Goal: Contribute content: Add original content to the website for others to see

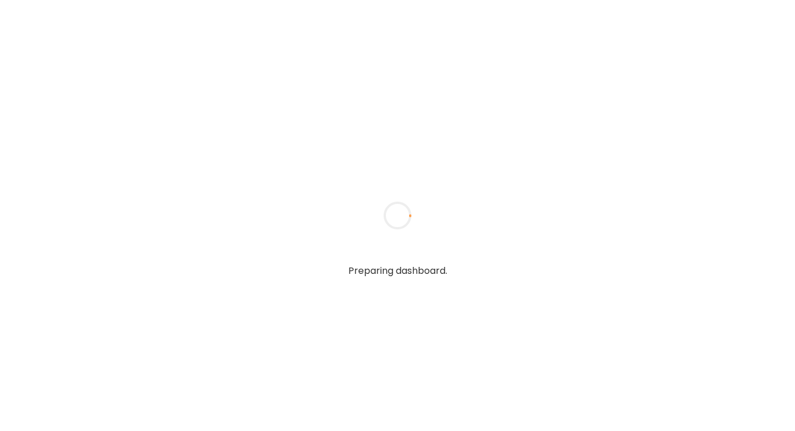
type textarea "**********"
type input "**********"
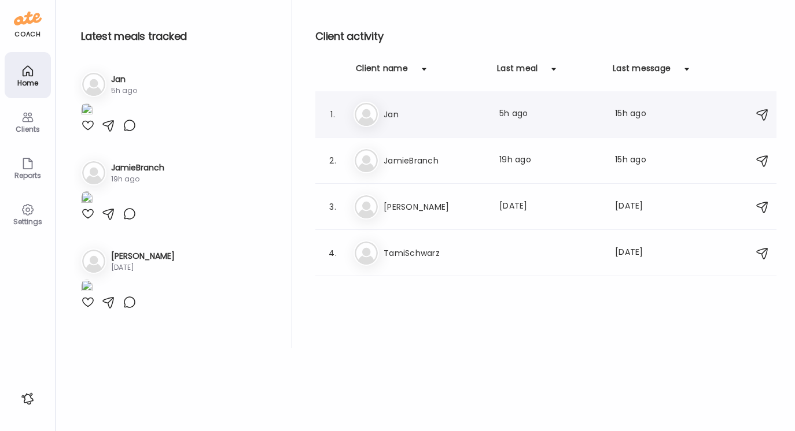
click at [386, 115] on h3 "Jan" at bounding box center [434, 115] width 102 height 14
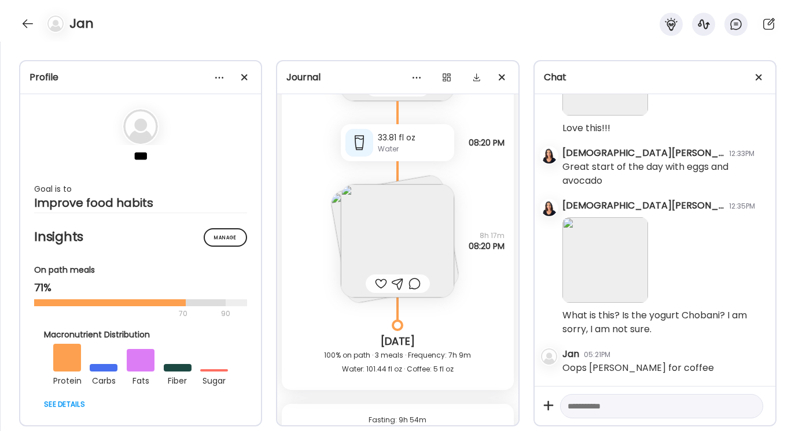
scroll to position [3224, 0]
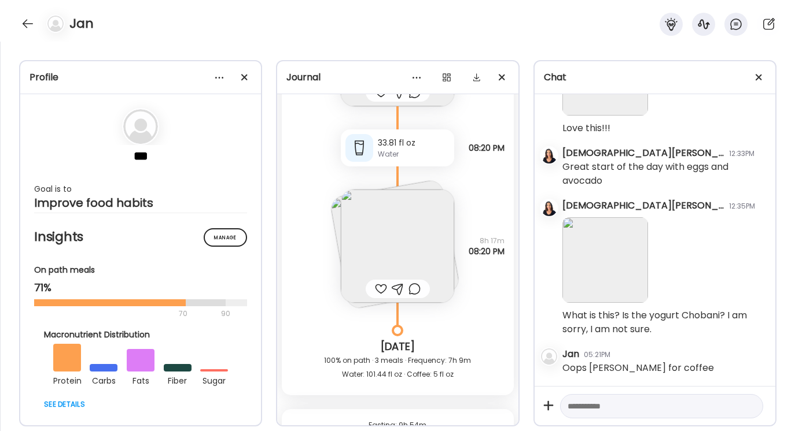
click at [409, 245] on img at bounding box center [397, 246] width 113 height 113
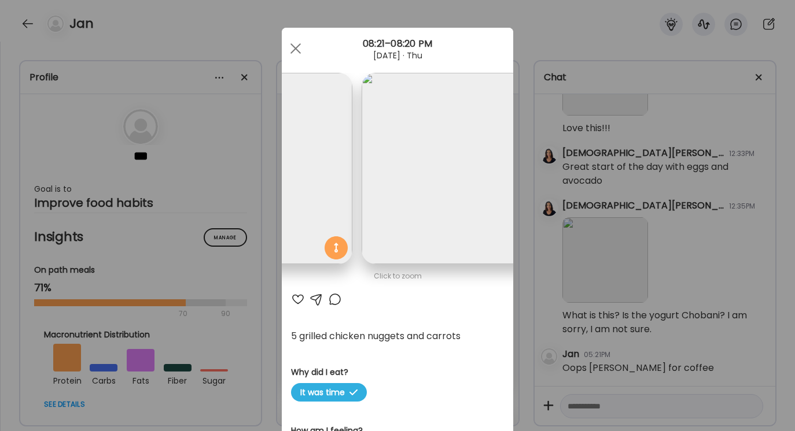
scroll to position [0, 189]
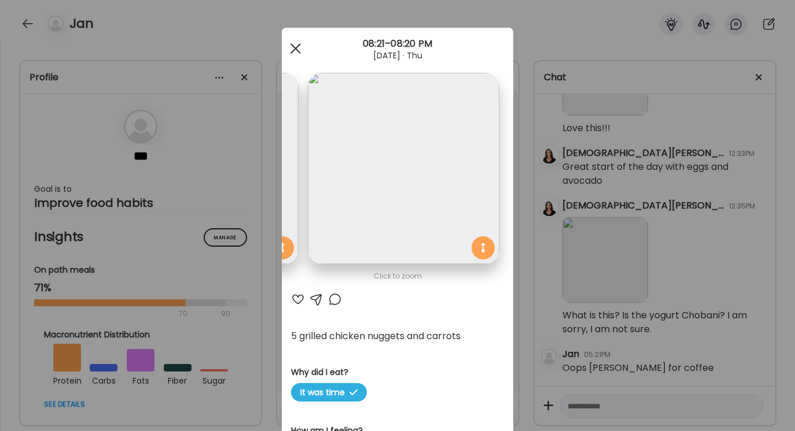
click at [294, 51] on div at bounding box center [295, 48] width 23 height 23
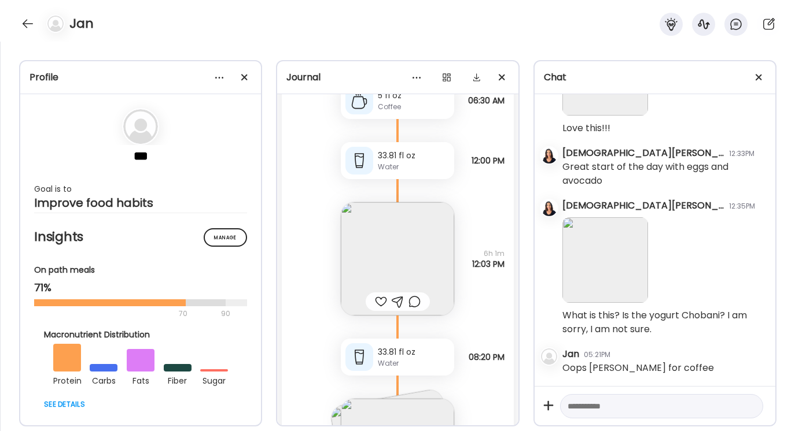
scroll to position [3016, 0]
click at [396, 241] on img at bounding box center [397, 258] width 113 height 113
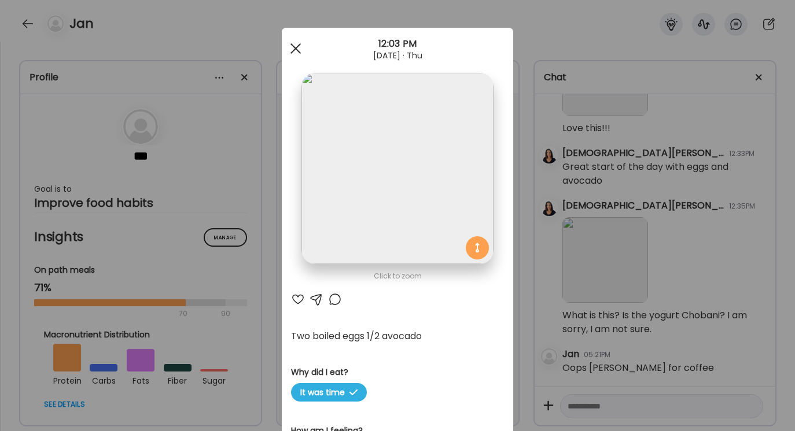
click at [296, 49] on span at bounding box center [295, 48] width 10 height 10
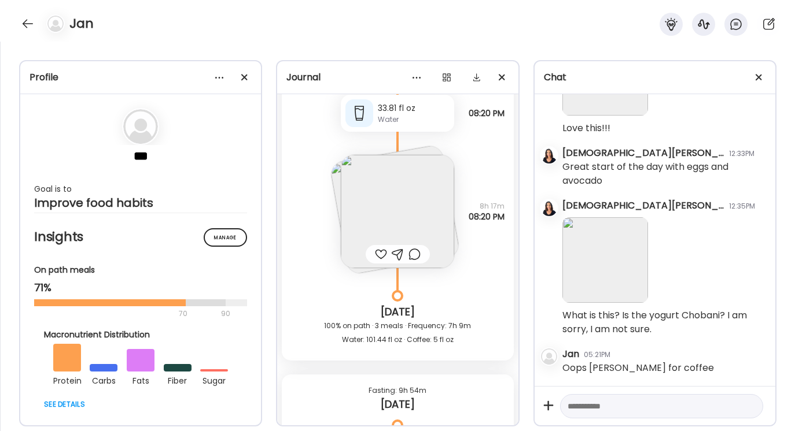
scroll to position [3258, 0]
click at [393, 217] on img at bounding box center [397, 212] width 113 height 113
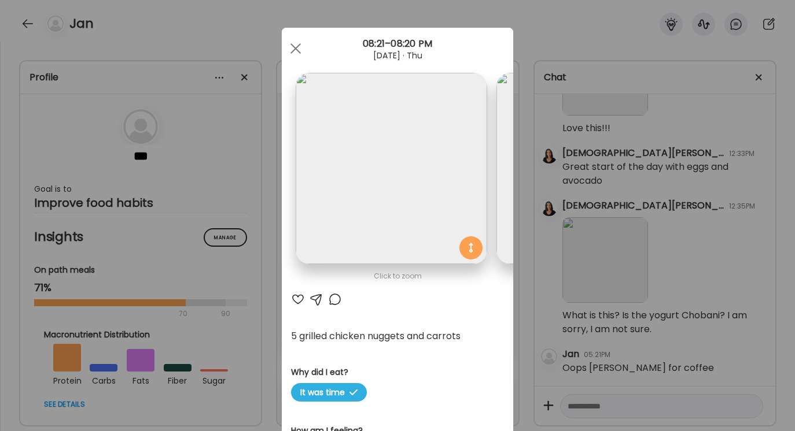
scroll to position [0, 189]
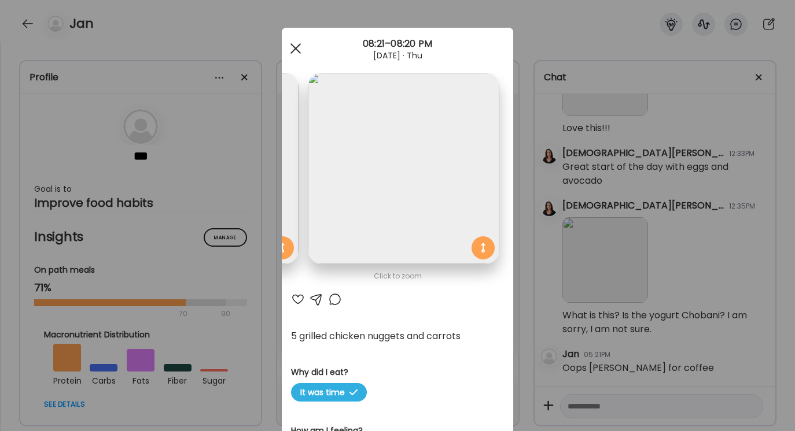
click at [295, 45] on div at bounding box center [295, 48] width 23 height 23
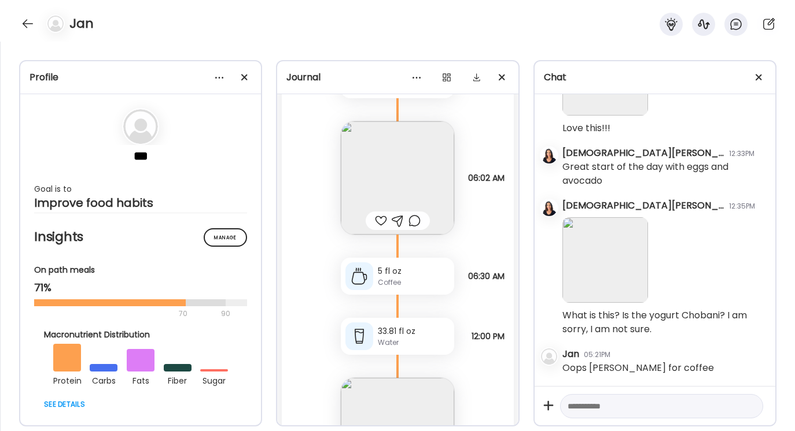
scroll to position [2836, 0]
click at [573, 405] on textarea at bounding box center [650, 407] width 167 height 14
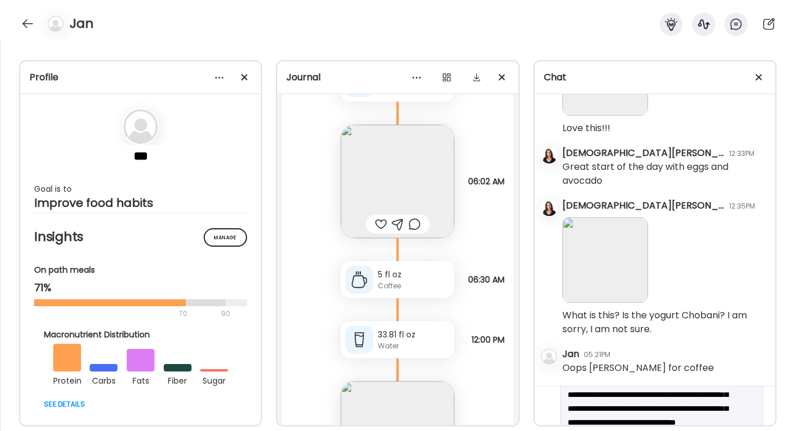
scroll to position [9, 0]
click at [740, 408] on div "**********" at bounding box center [661, 425] width 203 height 80
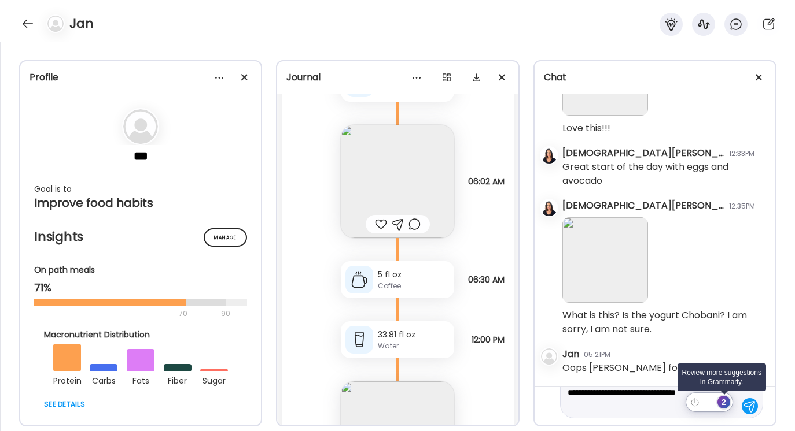
click at [725, 400] on div "2" at bounding box center [723, 402] width 13 height 13
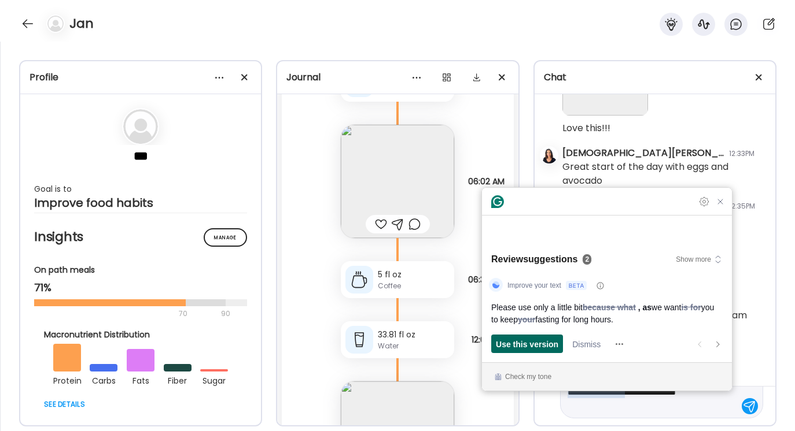
click at [537, 347] on span "Use this version" at bounding box center [527, 344] width 62 height 12
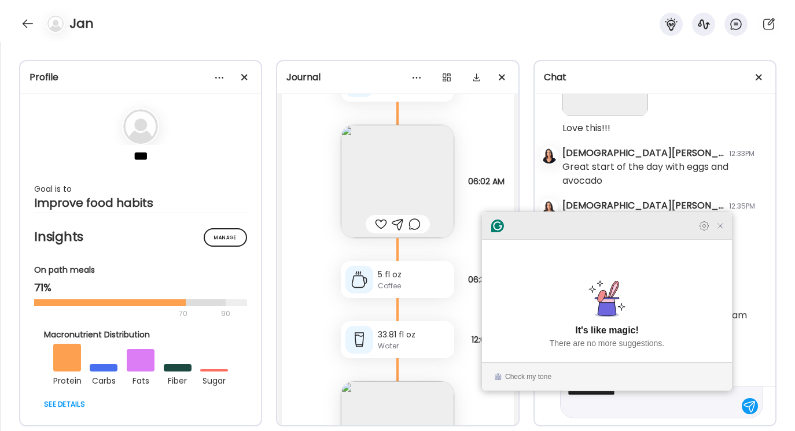
click at [723, 231] on icon "Close Grammarly Assistant" at bounding box center [719, 226] width 9 height 9
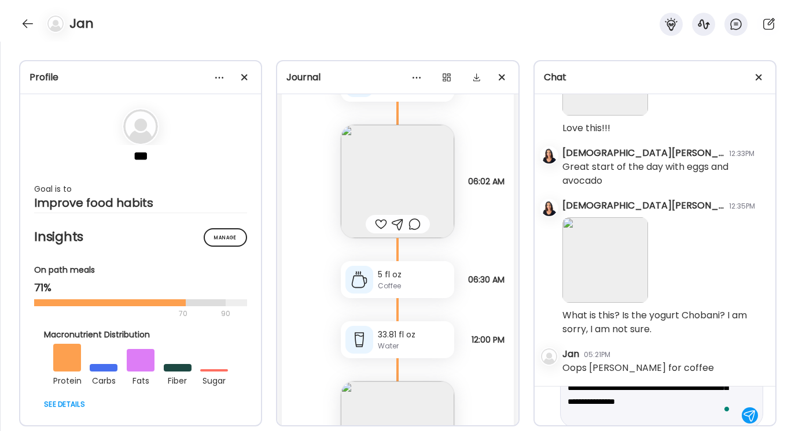
scroll to position [48, 0]
click at [647, 414] on textarea "**********" at bounding box center [650, 385] width 167 height 69
type textarea "**********"
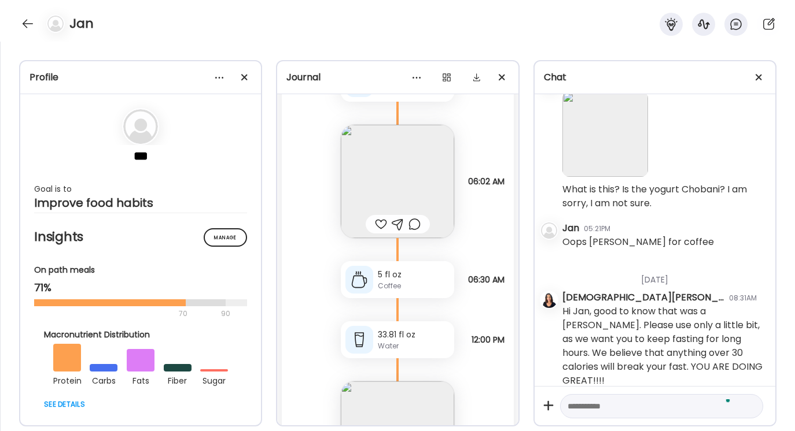
scroll to position [1107, 0]
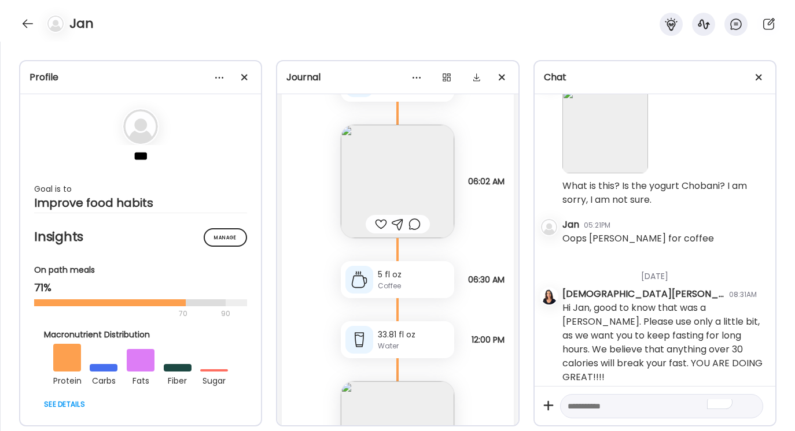
click at [583, 407] on textarea "To enrich screen reader interactions, please activate Accessibility in Grammarl…" at bounding box center [650, 407] width 167 height 14
type textarea "*"
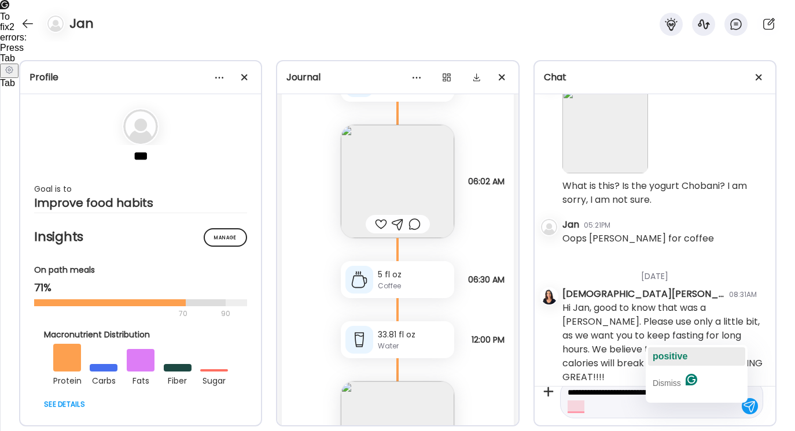
click at [666, 357] on span "positive" at bounding box center [669, 357] width 35 height 10
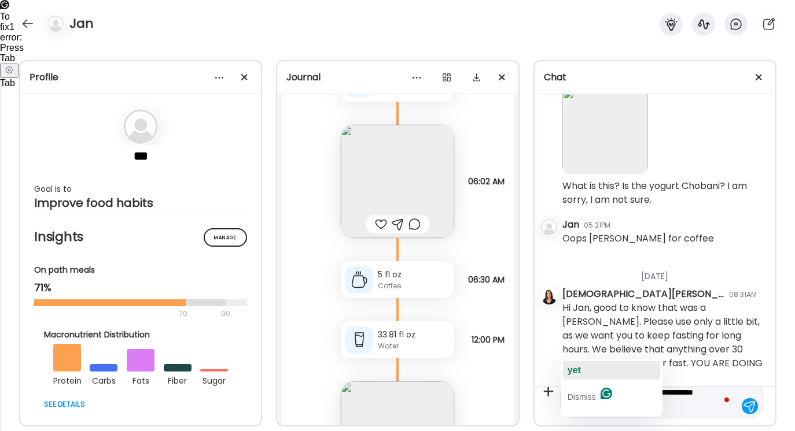
click at [575, 367] on span "yet" at bounding box center [573, 371] width 13 height 10
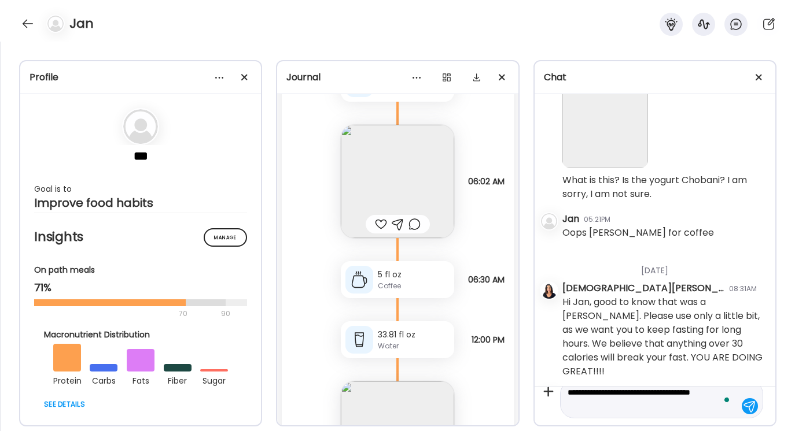
scroll to position [1146, 0]
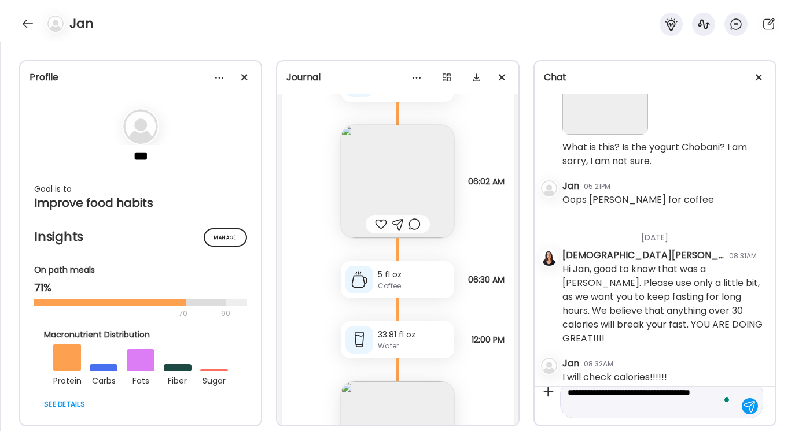
type textarea "**********"
click at [748, 409] on div at bounding box center [749, 406] width 16 height 16
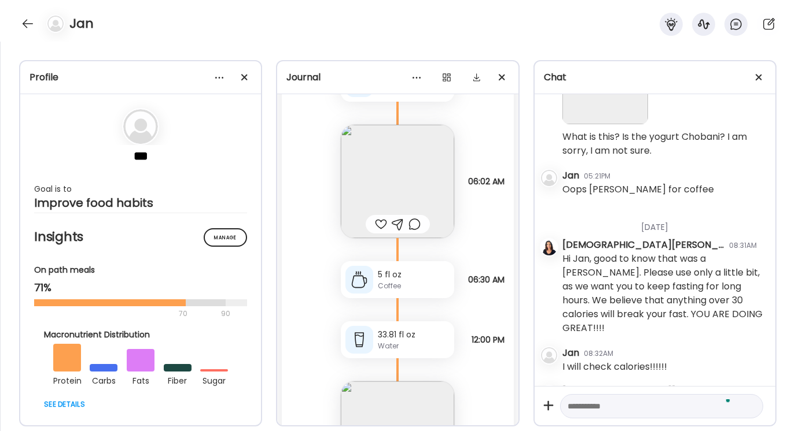
scroll to position [1185, 0]
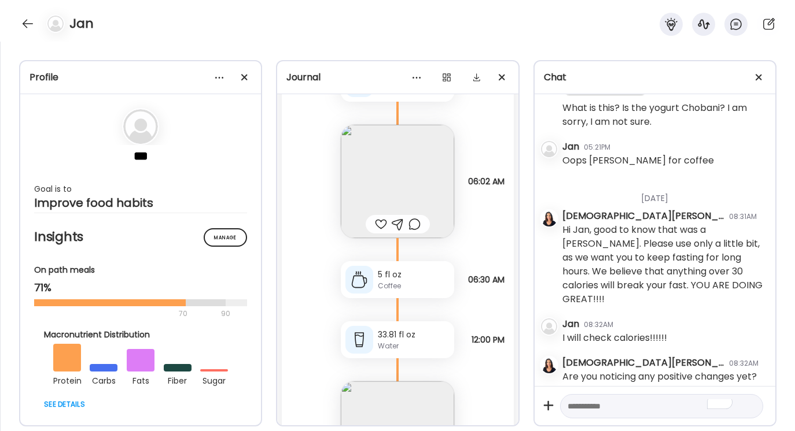
click at [573, 408] on textarea "To enrich screen reader interactions, please activate Accessibility in Grammarl…" at bounding box center [650, 407] width 167 height 14
type textarea "**********"
click at [750, 402] on div at bounding box center [749, 406] width 16 height 16
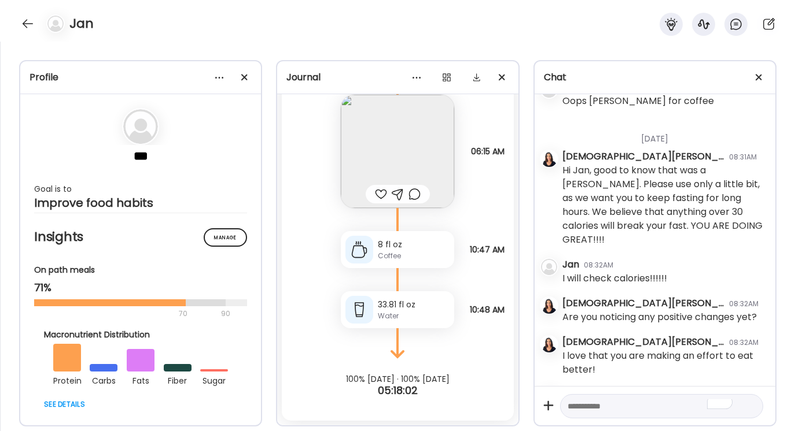
scroll to position [1277, 0]
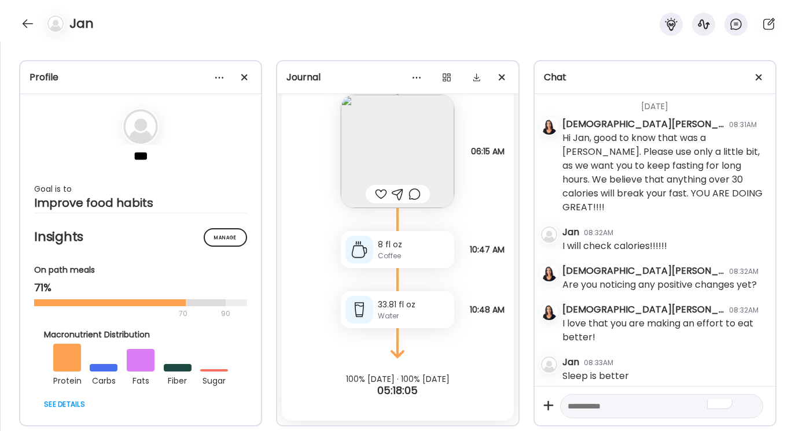
click at [572, 401] on textarea "To enrich screen reader interactions, please activate Accessibility in Grammarl…" at bounding box center [650, 407] width 167 height 14
type textarea "**********"
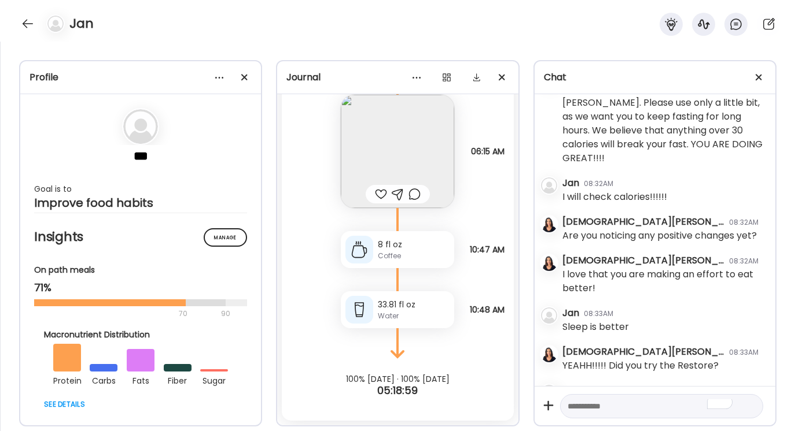
scroll to position [1355, 0]
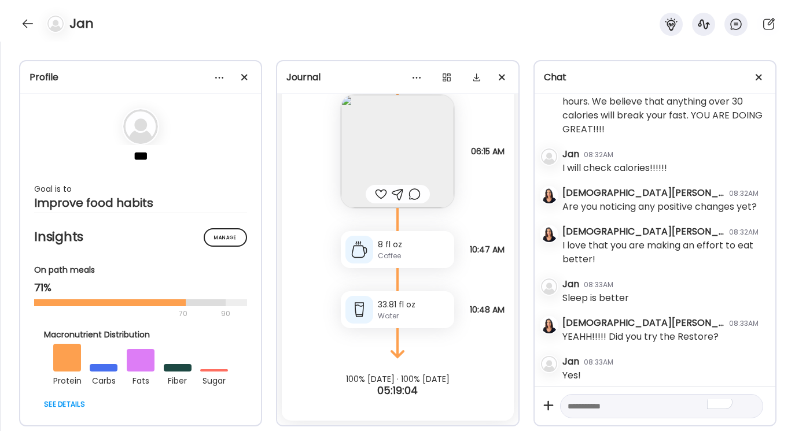
click at [575, 404] on textarea "To enrich screen reader interactions, please activate Accessibility in Grammarl…" at bounding box center [650, 407] width 167 height 14
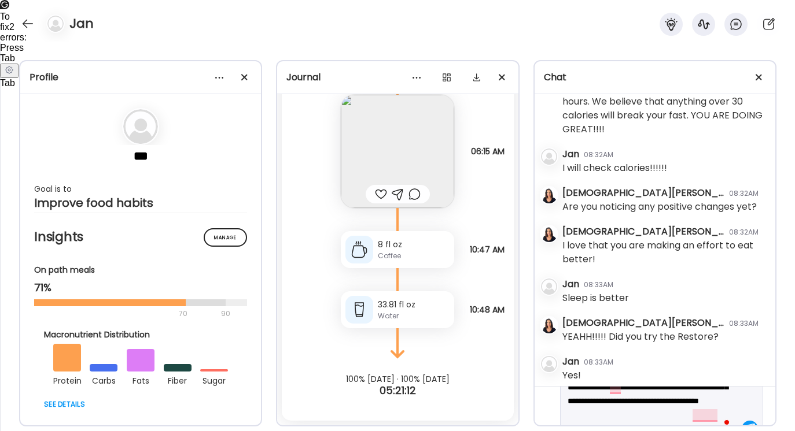
scroll to position [55, 0]
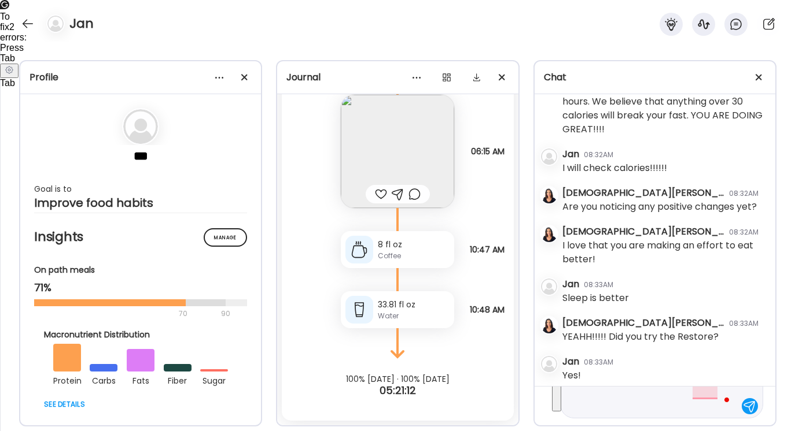
drag, startPoint x: 569, startPoint y: 404, endPoint x: 651, endPoint y: 423, distance: 85.0
click at [651, 423] on div "**********" at bounding box center [654, 405] width 241 height 39
click at [561, 396] on button "See rewrite suggestions" at bounding box center [556, 378] width 9 height 67
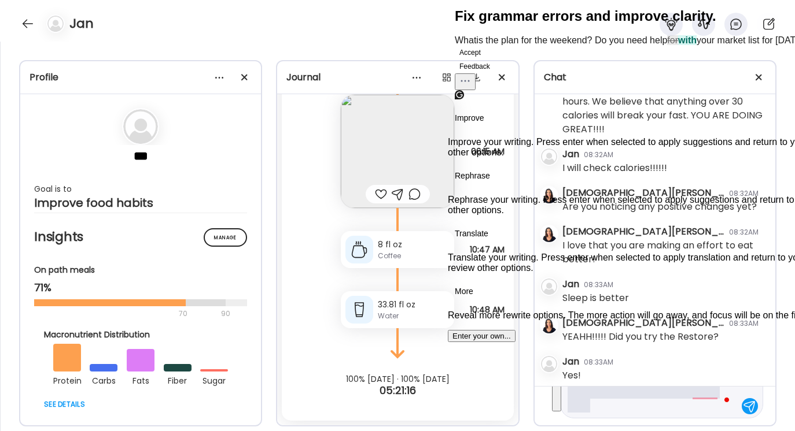
click at [481, 60] on button "Accept" at bounding box center [470, 53] width 31 height 14
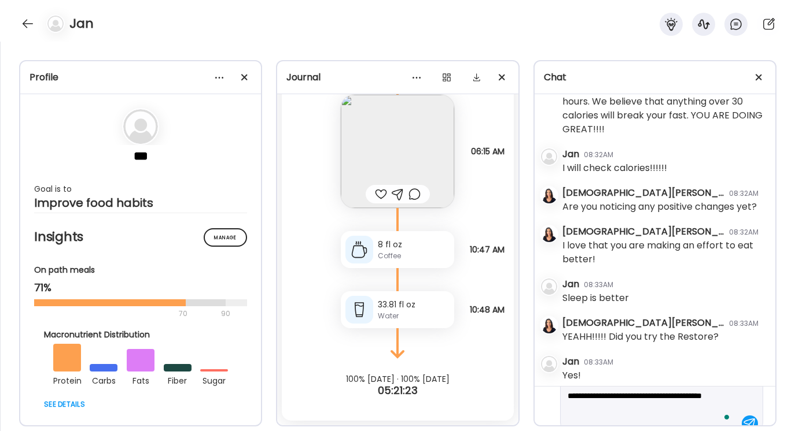
scroll to position [44, 0]
type textarea "**********"
click at [744, 415] on div at bounding box center [749, 417] width 16 height 16
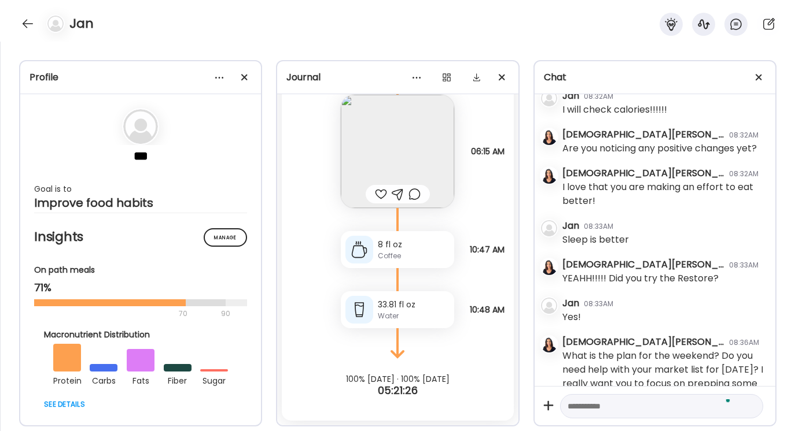
scroll to position [1436, 0]
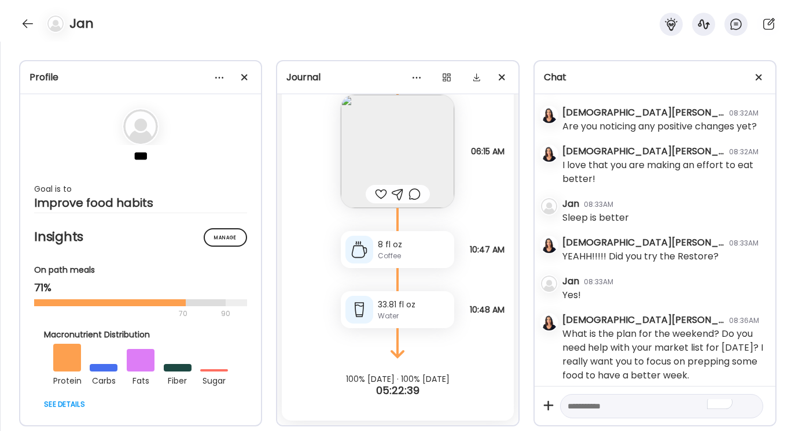
click at [577, 408] on textarea "To enrich screen reader interactions, please activate Accessibility in Grammarl…" at bounding box center [650, 407] width 167 height 14
type textarea "*"
click at [29, 22] on div at bounding box center [28, 23] width 19 height 19
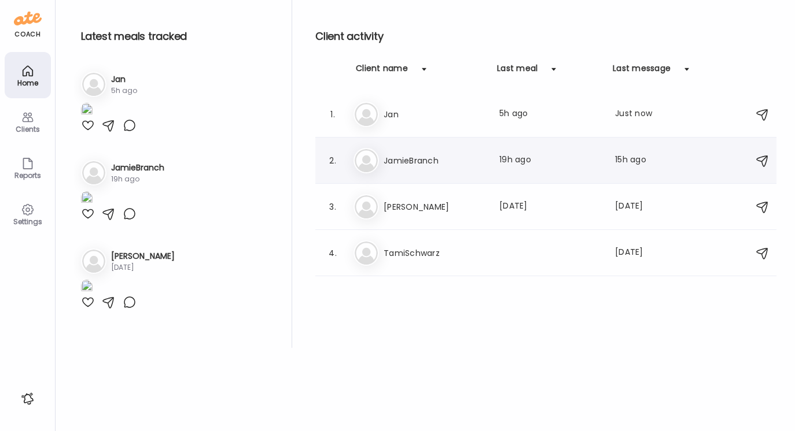
click at [400, 161] on h3 "JamieBranch" at bounding box center [434, 161] width 102 height 14
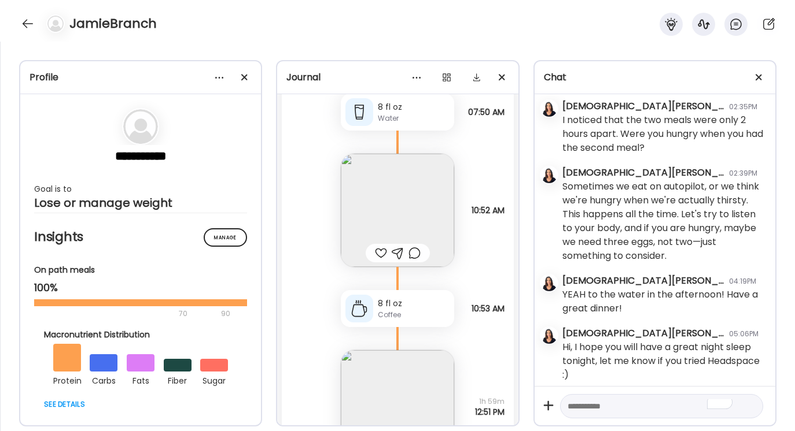
scroll to position [2123, 0]
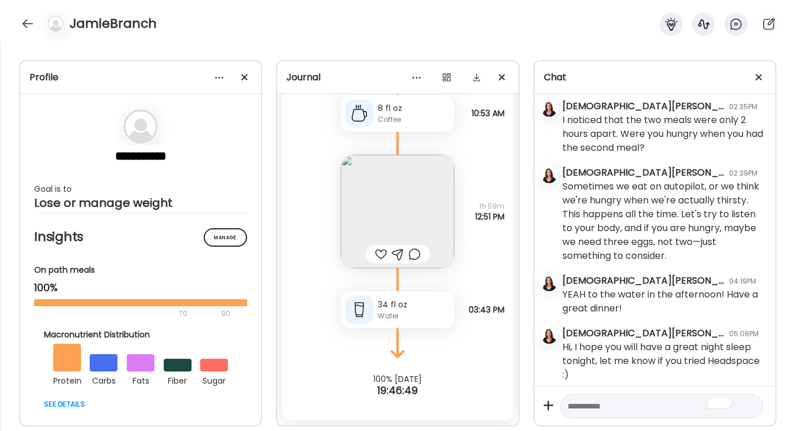
click at [572, 404] on textarea "To enrich screen reader interactions, please activate Accessibility in Grammarl…" at bounding box center [650, 407] width 167 height 14
paste textarea "**********"
click at [634, 407] on textarea "**********" at bounding box center [650, 393] width 167 height 42
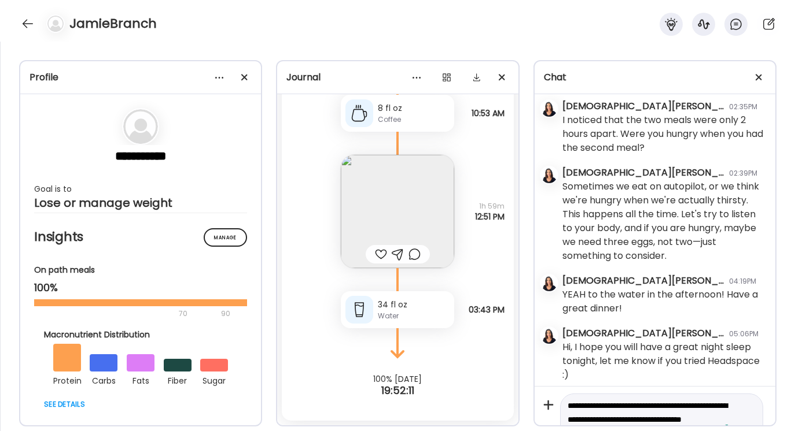
scroll to position [13, 0]
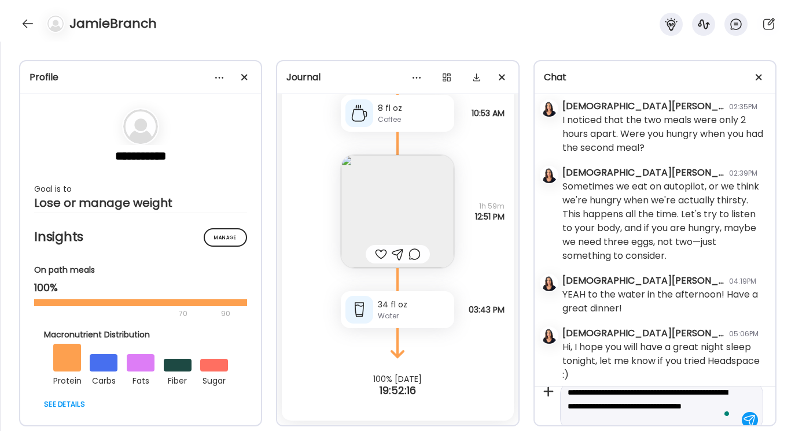
click at [632, 404] on textarea "**********" at bounding box center [650, 407] width 167 height 42
type textarea "**********"
click at [724, 404] on button "Open Grammarly. 1 suggestions." at bounding box center [726, 400] width 9 height 9
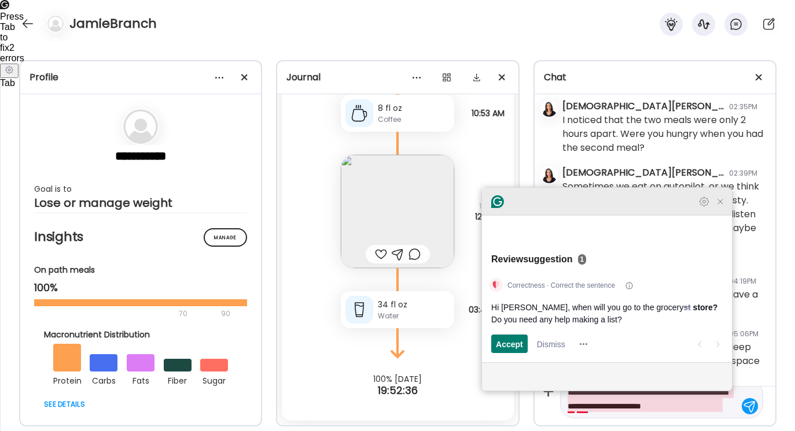
click at [722, 206] on icon "Close Grammarly Assistant" at bounding box center [719, 201] width 9 height 9
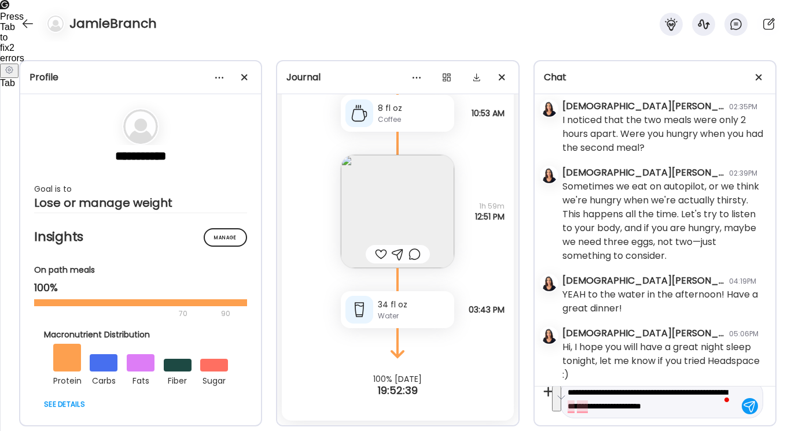
drag, startPoint x: 568, startPoint y: 395, endPoint x: 628, endPoint y: 423, distance: 66.2
click at [628, 423] on div "**********" at bounding box center [654, 405] width 241 height 39
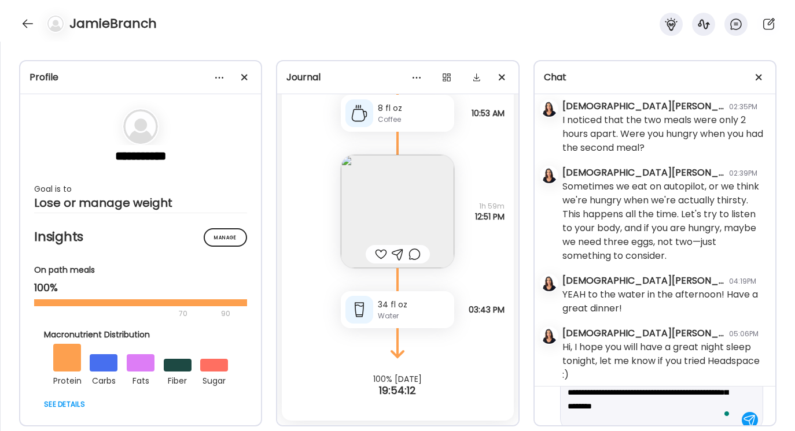
scroll to position [41, 0]
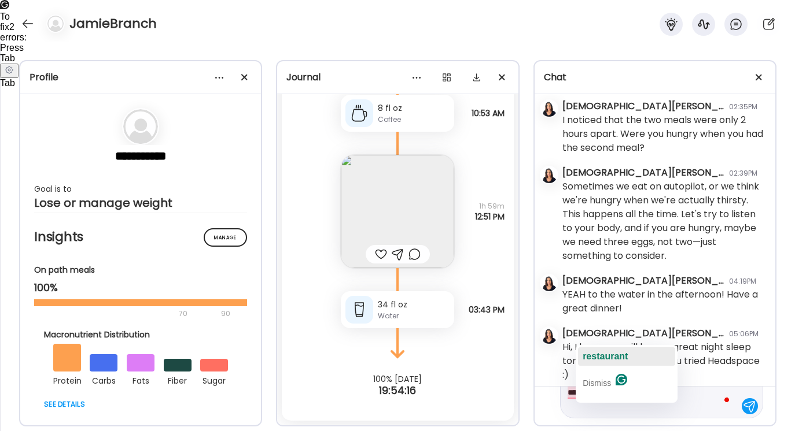
click at [599, 354] on span "restaurant" at bounding box center [604, 357] width 45 height 10
click at [585, 353] on span "check" at bounding box center [579, 354] width 24 height 10
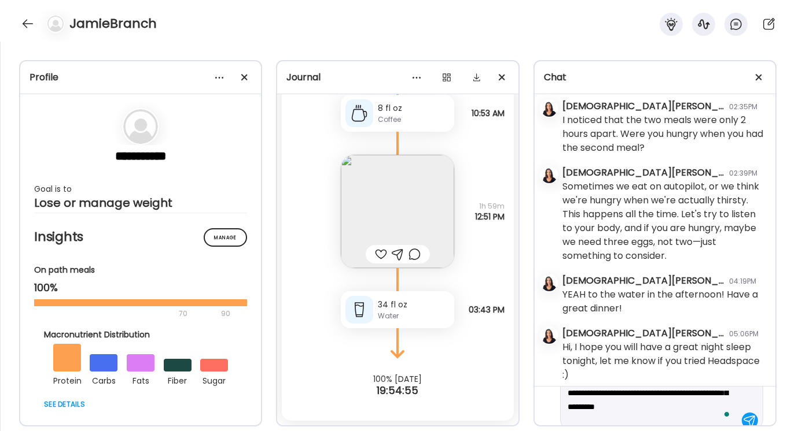
scroll to position [28, 0]
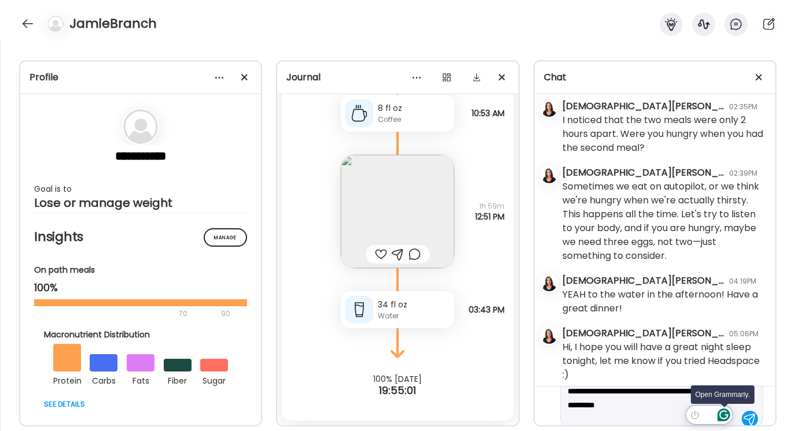
type textarea "**********"
click at [727, 413] on icon "Open Grammarly. 0 Suggestions." at bounding box center [723, 415] width 13 height 13
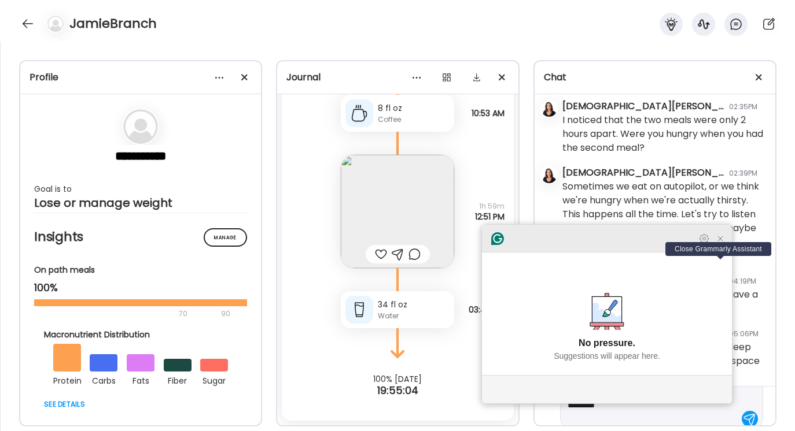
click at [719, 243] on icon "Close Grammarly Assistant" at bounding box center [719, 238] width 9 height 9
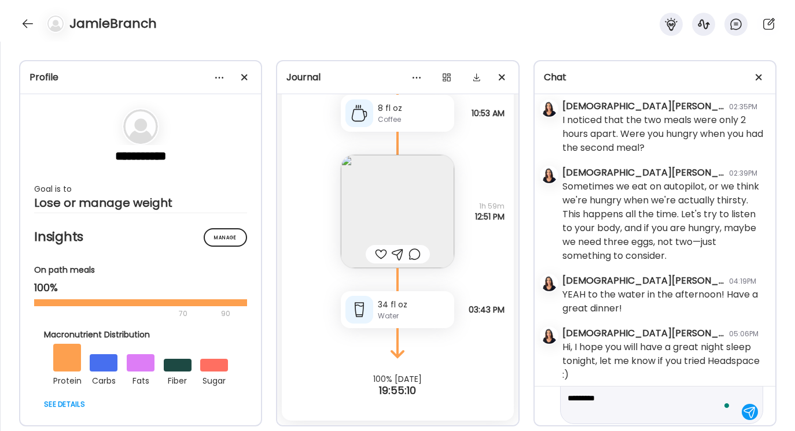
scroll to position [37, 0]
click at [747, 411] on div at bounding box center [749, 411] width 16 height 16
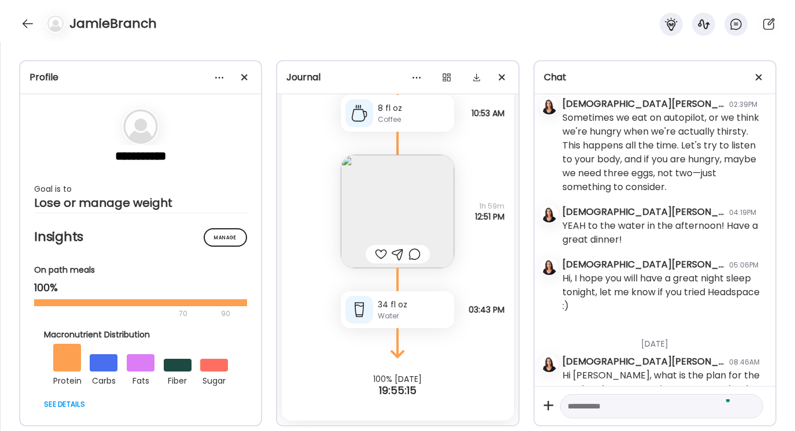
scroll to position [1924, 0]
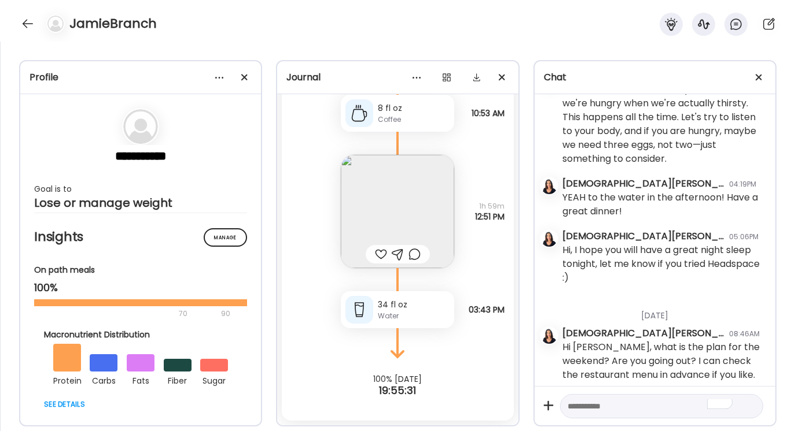
click at [569, 406] on textarea "To enrich screen reader interactions, please activate Accessibility in Grammarl…" at bounding box center [650, 407] width 167 height 14
type textarea "*"
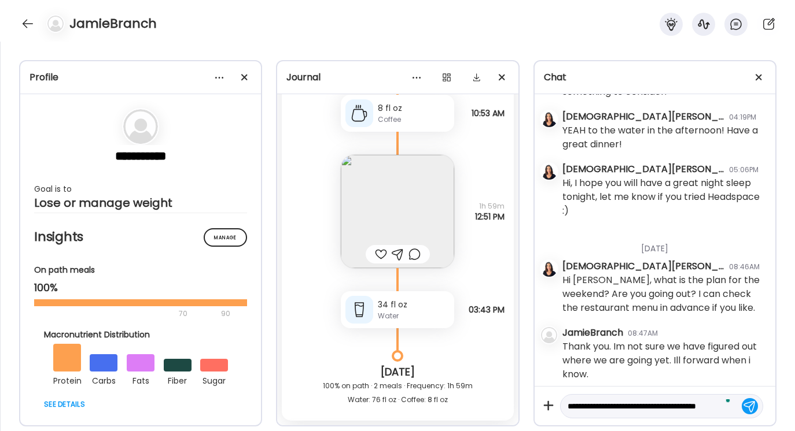
scroll to position [13, 0]
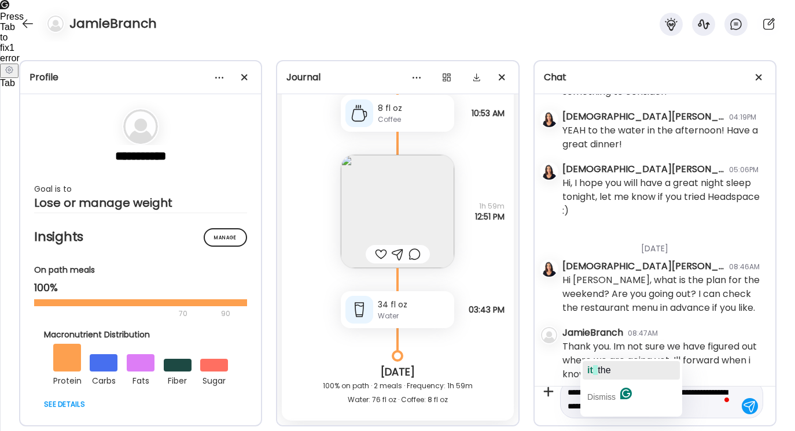
click at [603, 372] on span "the" at bounding box center [603, 371] width 13 height 10
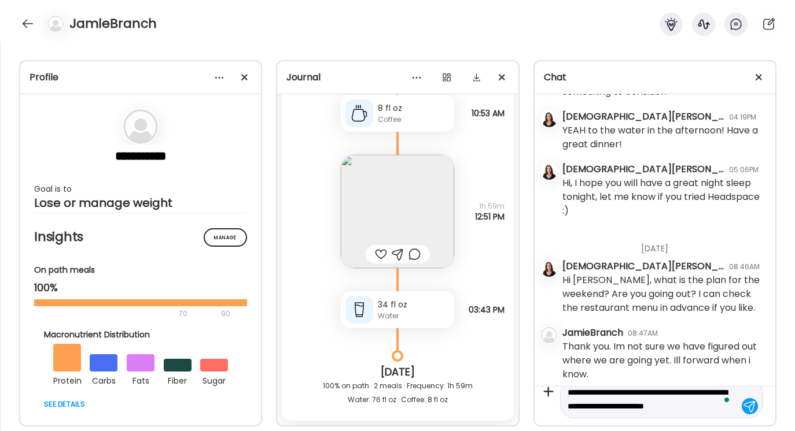
type textarea "**********"
click at [748, 408] on div at bounding box center [749, 406] width 16 height 16
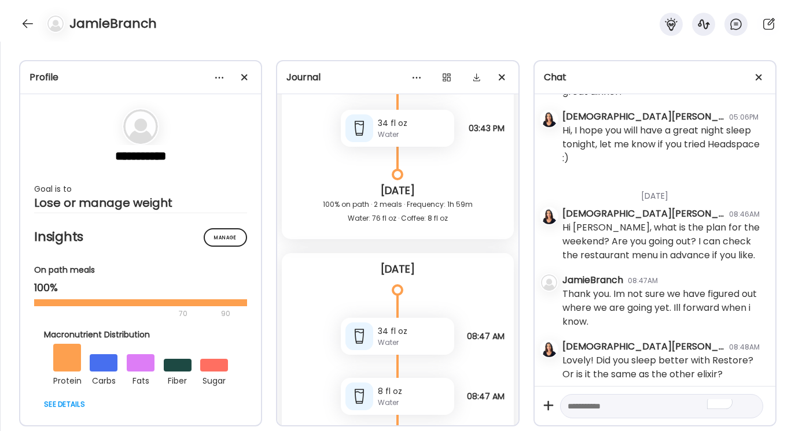
scroll to position [2452, 0]
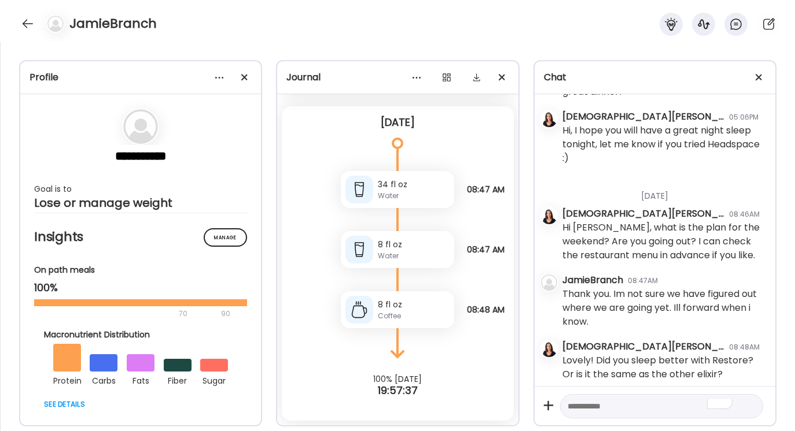
click at [411, 191] on div "Water" at bounding box center [414, 196] width 72 height 10
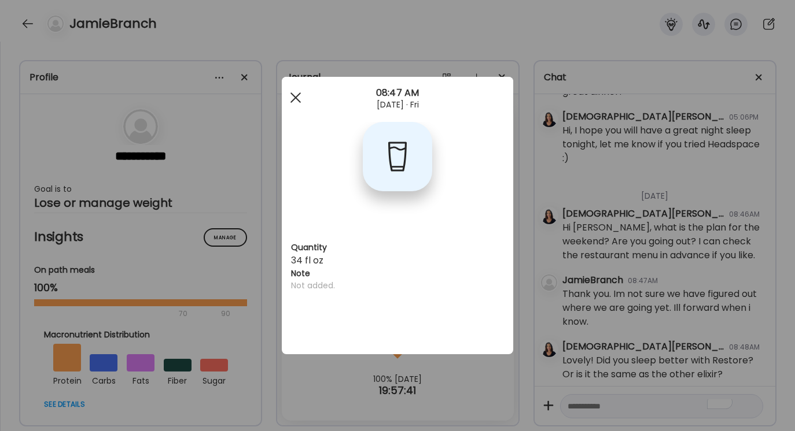
click at [297, 98] on div at bounding box center [295, 97] width 23 height 23
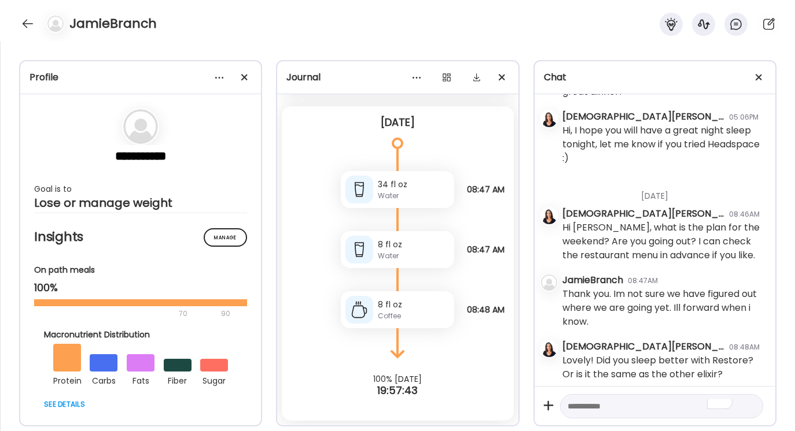
click at [571, 405] on textarea "To enrich screen reader interactions, please activate Accessibility in Grammarl…" at bounding box center [650, 407] width 167 height 14
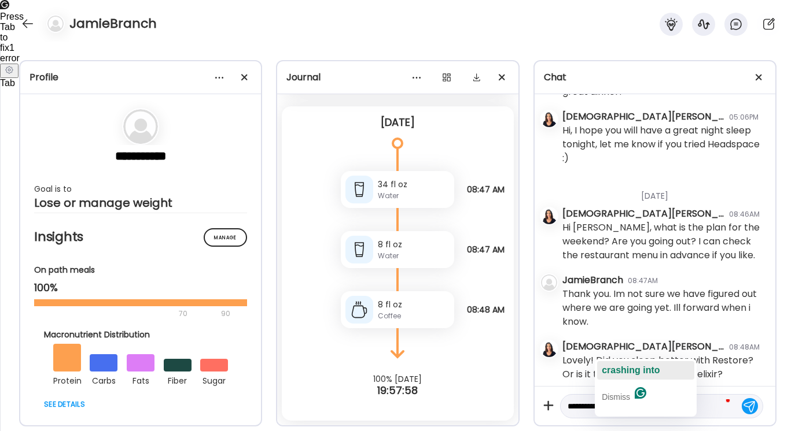
click at [637, 370] on span "crashing into" at bounding box center [631, 371] width 58 height 10
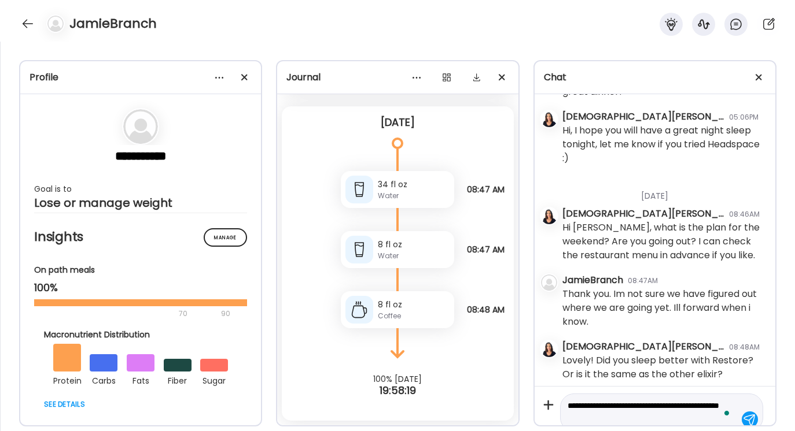
scroll to position [13, 0]
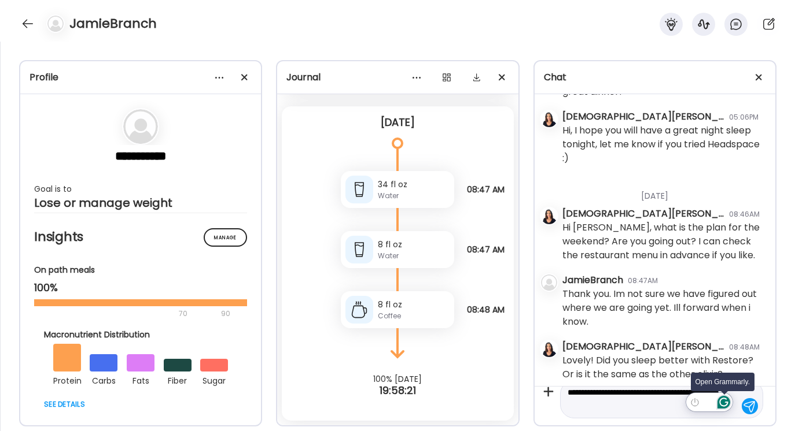
type textarea "**********"
click at [722, 403] on icon "Open Grammarly. 0 Suggestions." at bounding box center [723, 402] width 13 height 13
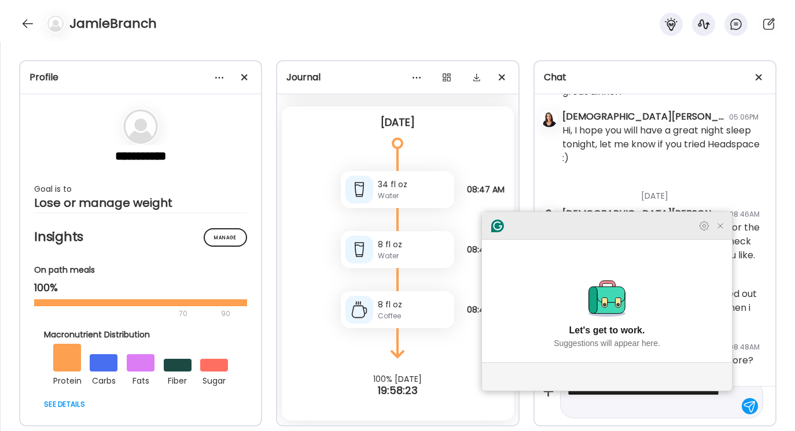
click at [721, 231] on icon "Close Grammarly Assistant" at bounding box center [719, 226] width 9 height 9
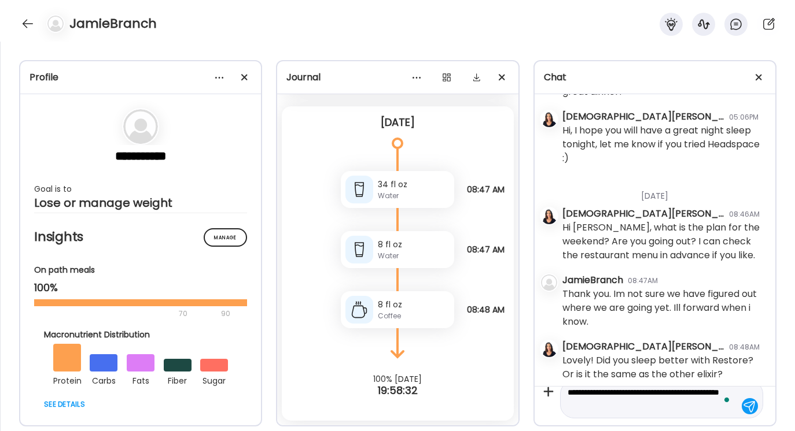
click at [751, 405] on div at bounding box center [749, 406] width 16 height 16
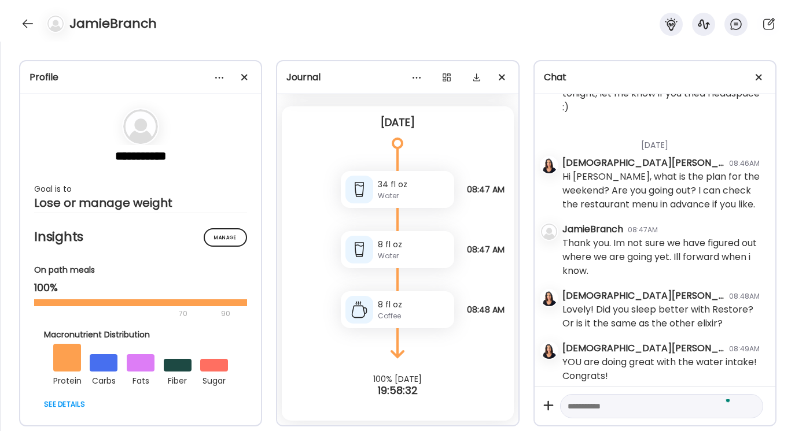
scroll to position [2097, 0]
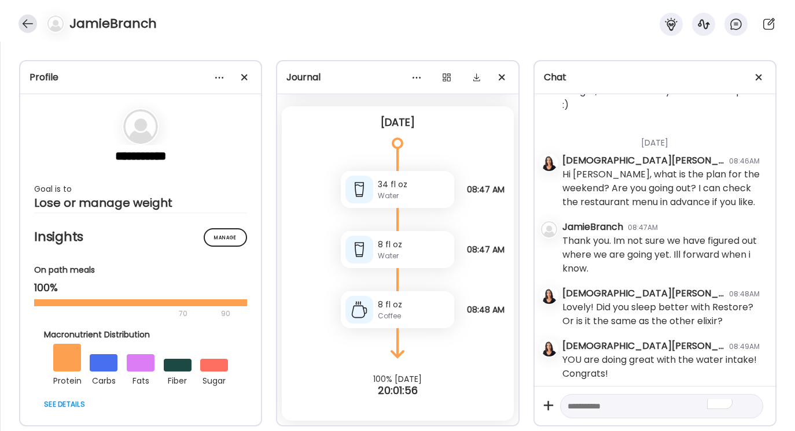
click at [24, 27] on div at bounding box center [28, 23] width 19 height 19
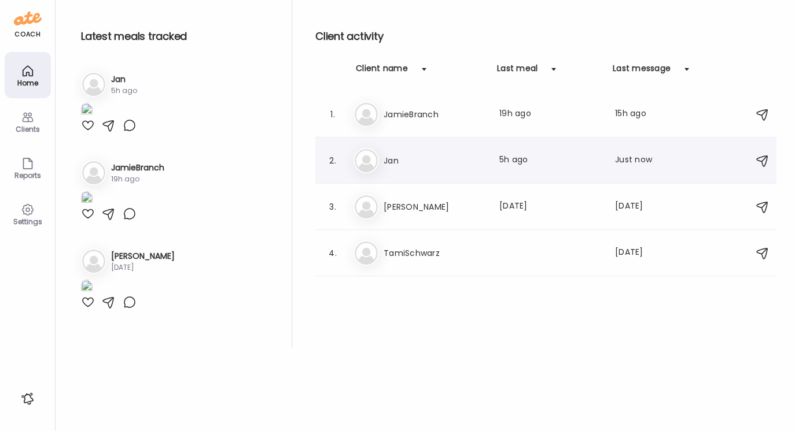
click at [399, 157] on h3 "Jan" at bounding box center [434, 161] width 102 height 14
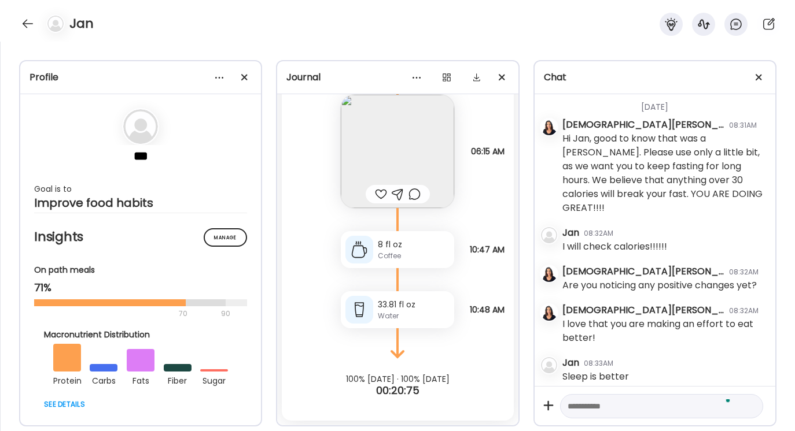
scroll to position [1436, 0]
